Goal: Information Seeking & Learning: Learn about a topic

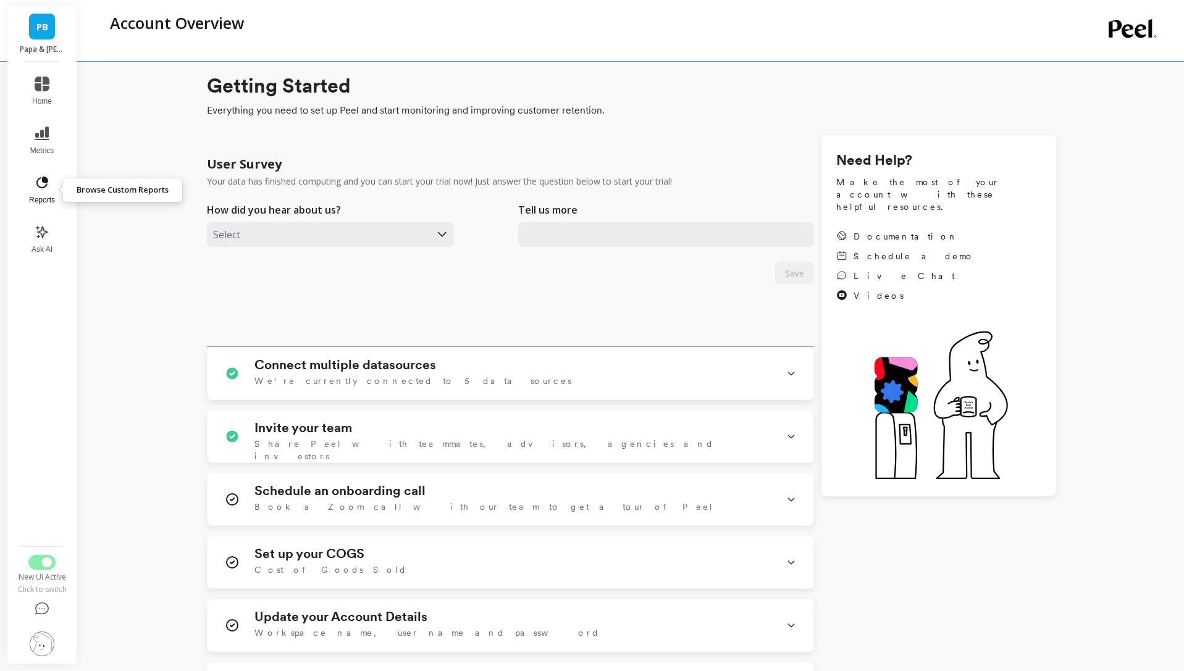
click at [53, 186] on button "Reports" at bounding box center [42, 190] width 41 height 44
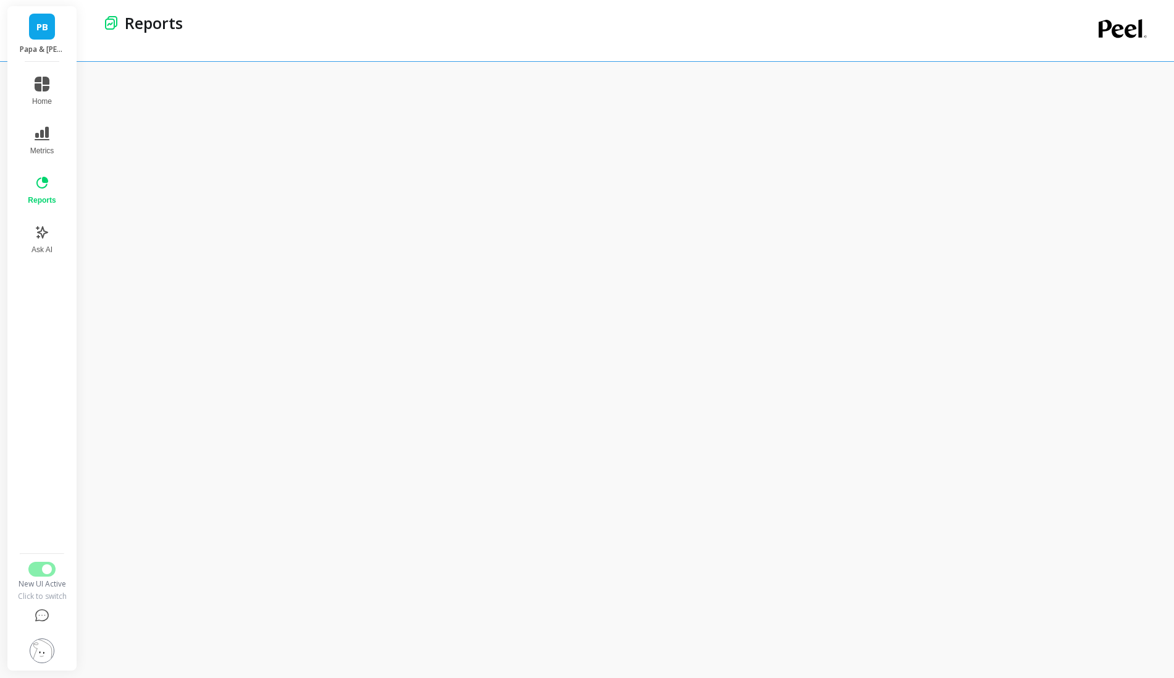
click at [46, 569] on span "Switch to Legacy UI" at bounding box center [47, 569] width 10 height 10
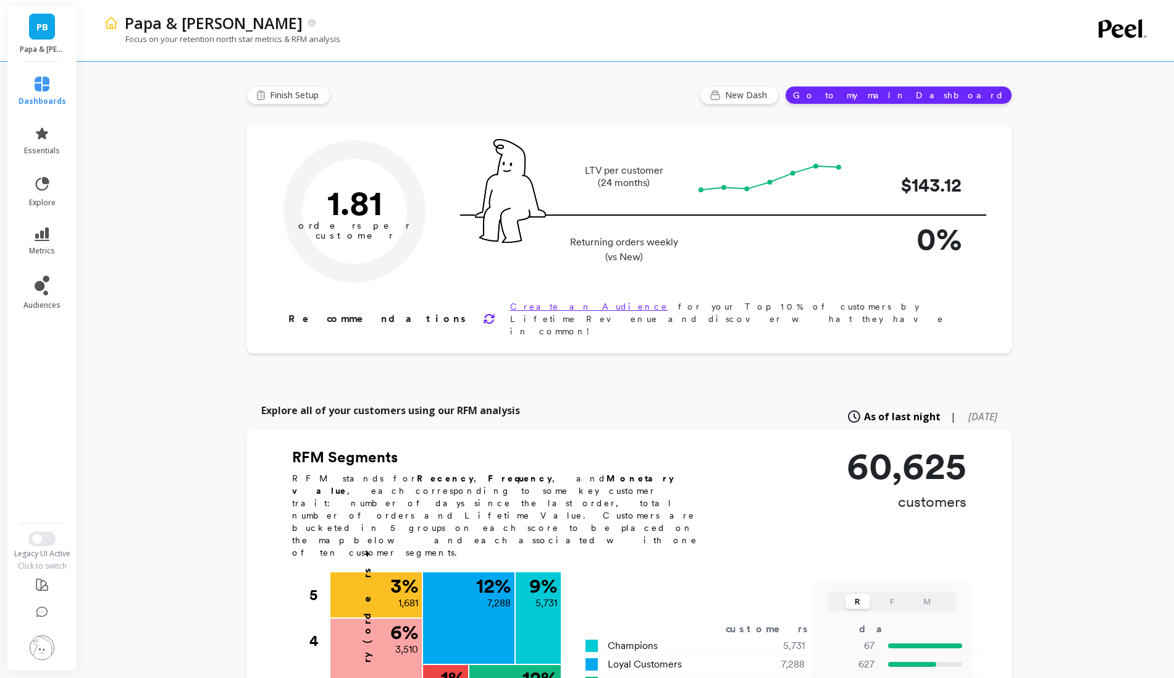
type input "Champions"
type input "5731"
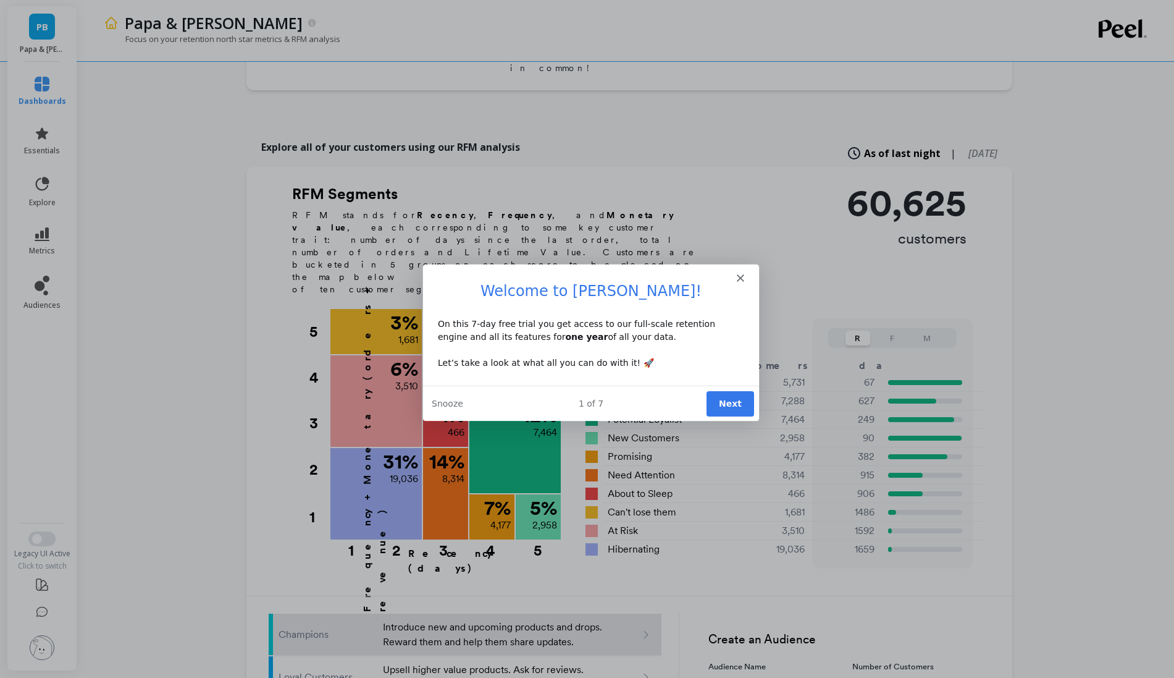
scroll to position [31, 0]
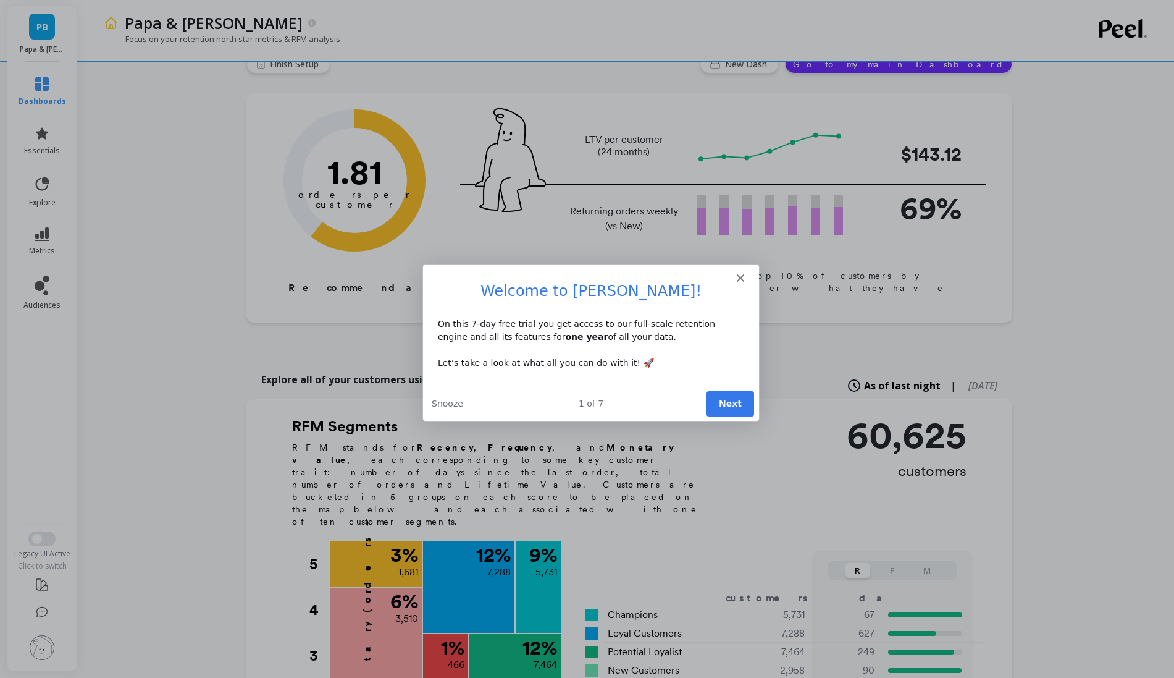
click at [742, 279] on icon "Close" at bounding box center [739, 277] width 7 height 7
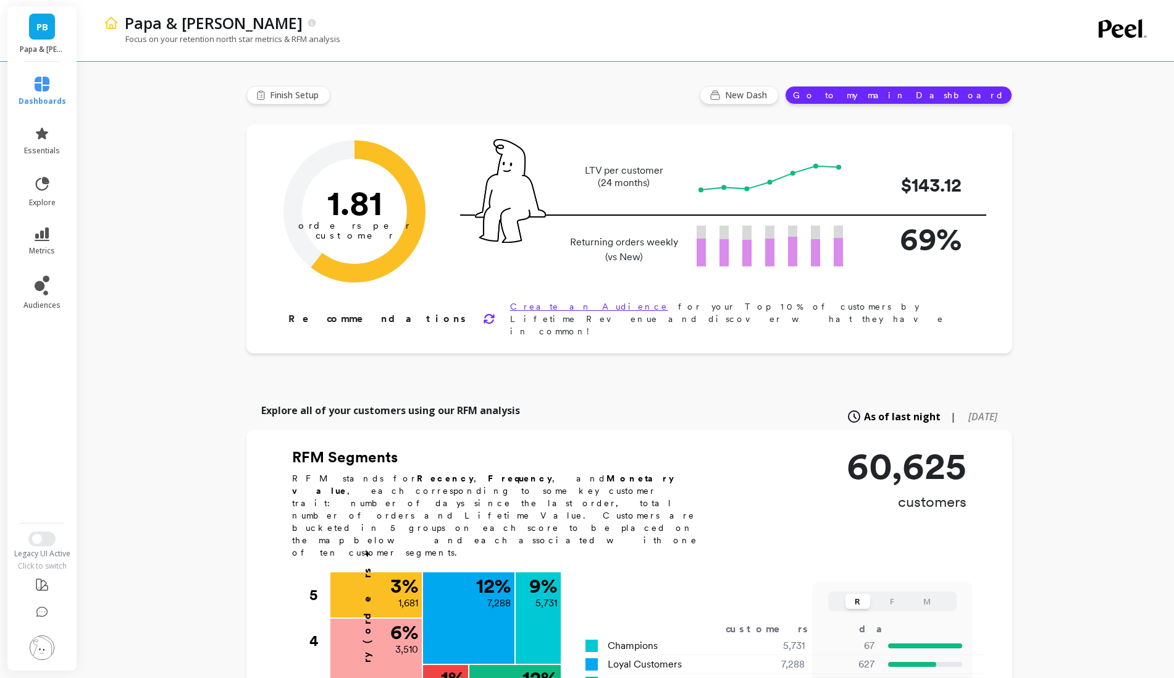
scroll to position [0, 0]
drag, startPoint x: 980, startPoint y: 242, endPoint x: 897, endPoint y: 245, distance: 82.9
click at [897, 245] on div "Returning orders weekly (vs New) 69%" at bounding box center [723, 250] width 526 height 69
click at [43, 538] on button "Switch to New UI" at bounding box center [41, 538] width 27 height 15
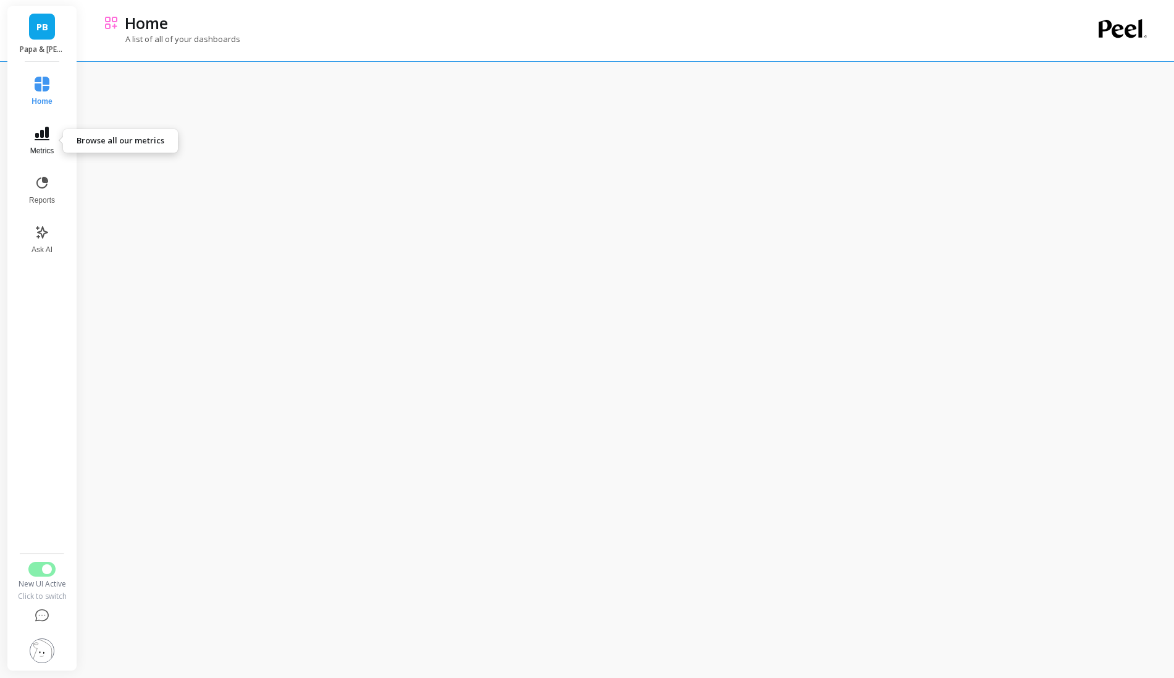
click at [39, 149] on span "Metrics" at bounding box center [42, 151] width 24 height 10
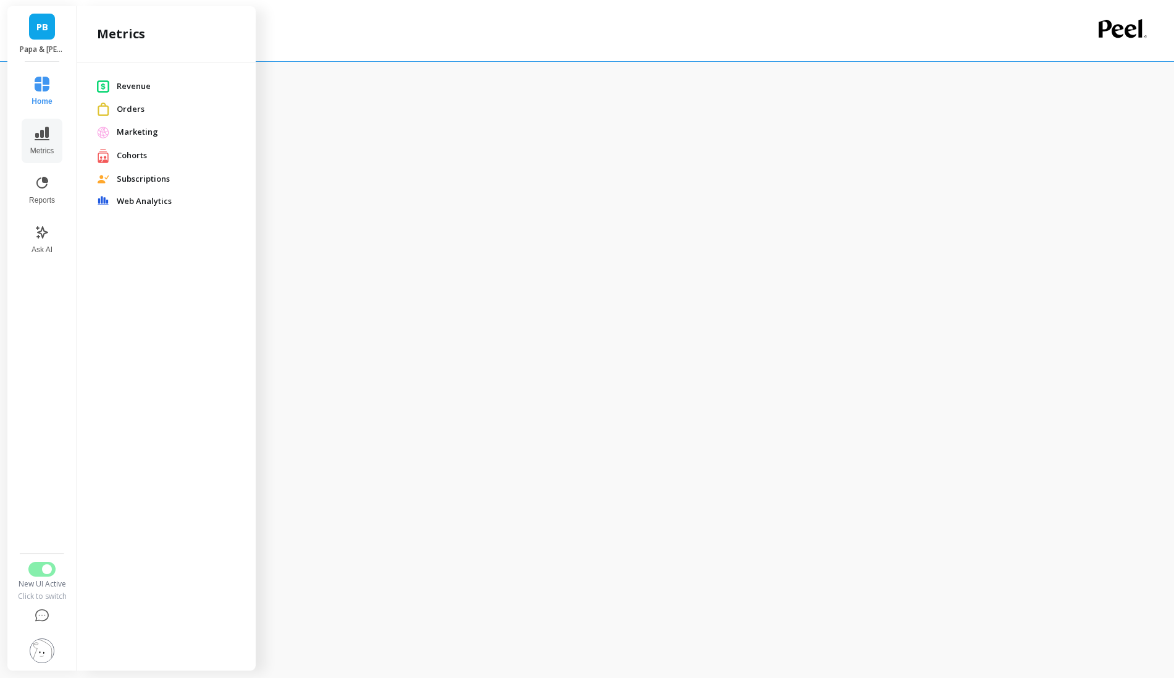
click at [123, 86] on span "Revenue" at bounding box center [176, 86] width 119 height 12
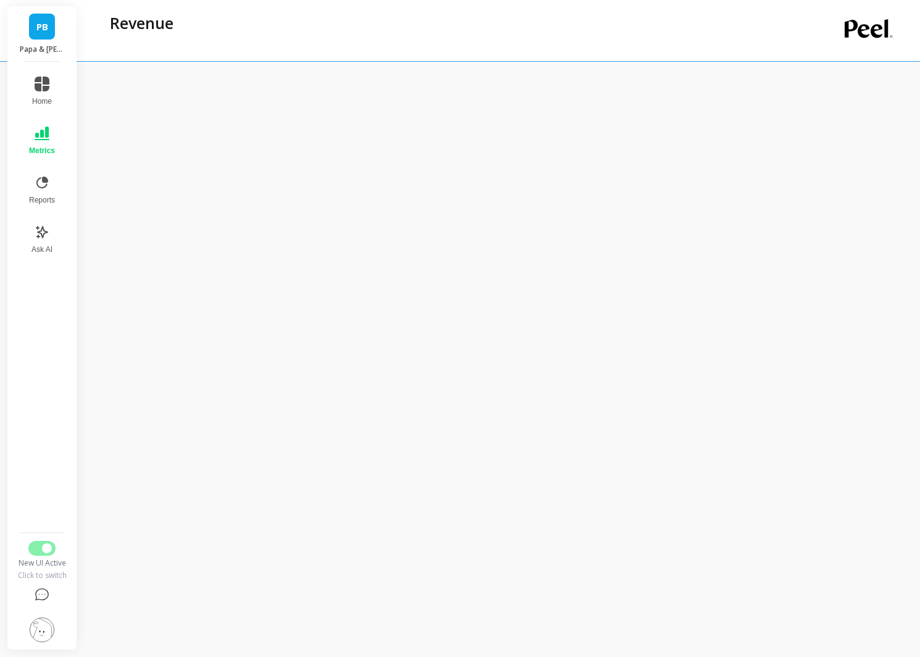
click at [44, 88] on icon at bounding box center [42, 84] width 15 height 15
click at [47, 545] on span "Switch to Legacy UI" at bounding box center [47, 549] width 10 height 10
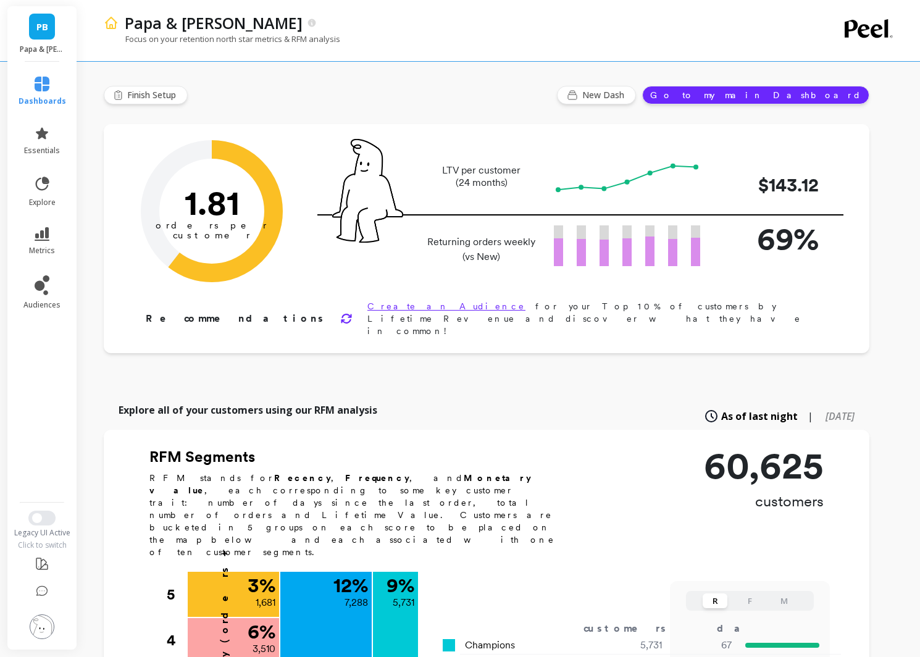
click at [47, 515] on button "Switch to New UI" at bounding box center [41, 518] width 27 height 15
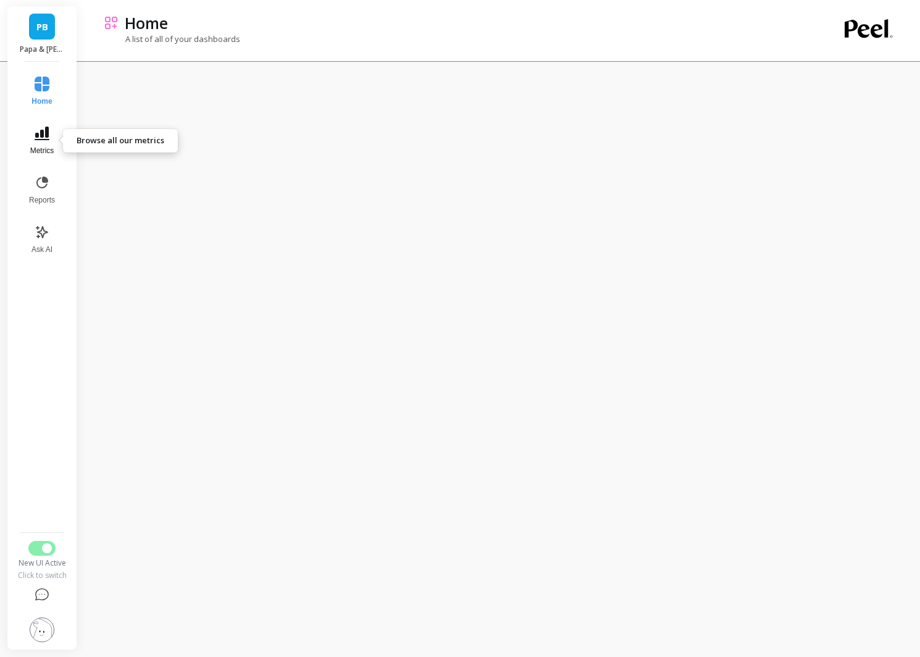
click at [50, 128] on button "Metrics" at bounding box center [42, 141] width 41 height 44
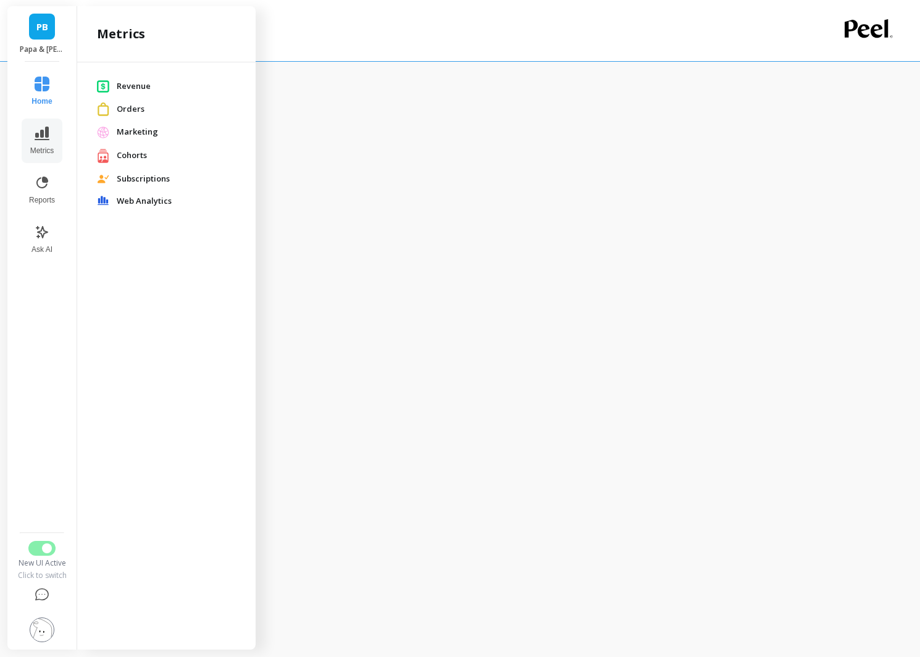
click at [139, 85] on span "Revenue" at bounding box center [176, 86] width 119 height 12
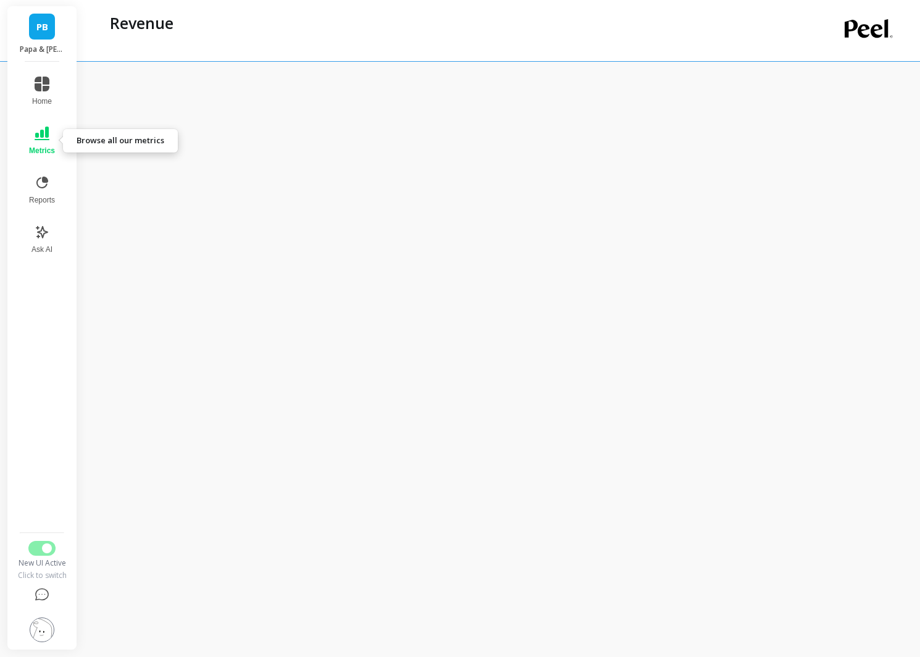
click at [48, 137] on icon at bounding box center [42, 134] width 15 height 14
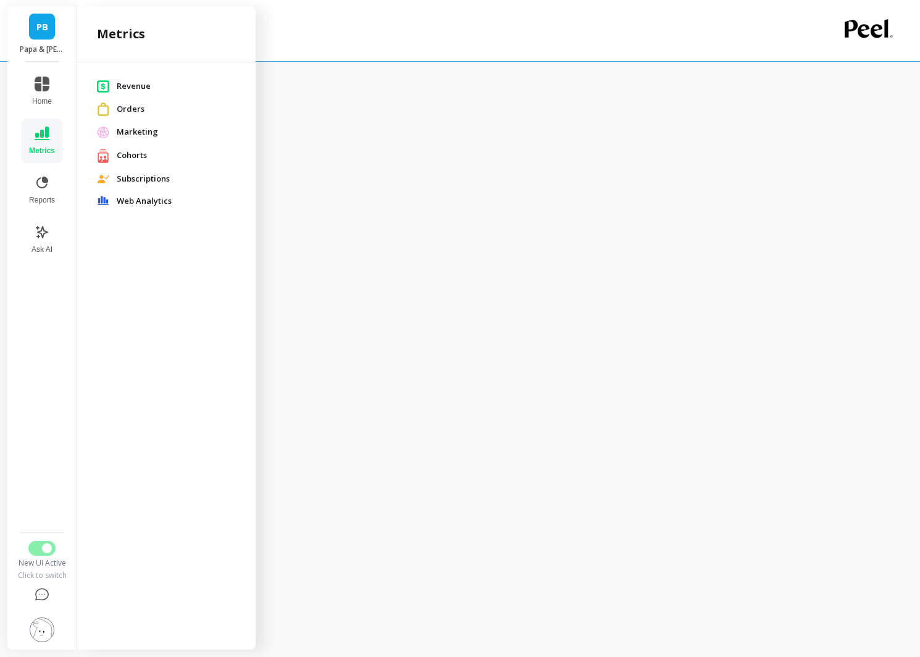
click at [141, 86] on span "Revenue" at bounding box center [176, 86] width 119 height 12
